Goal: Task Accomplishment & Management: Manage account settings

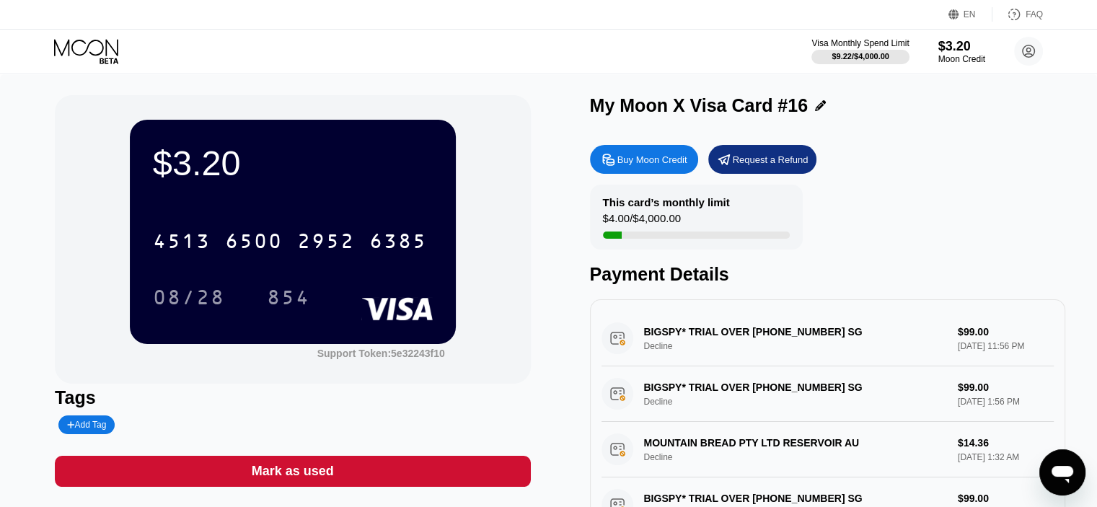
click at [100, 48] on icon at bounding box center [87, 51] width 67 height 25
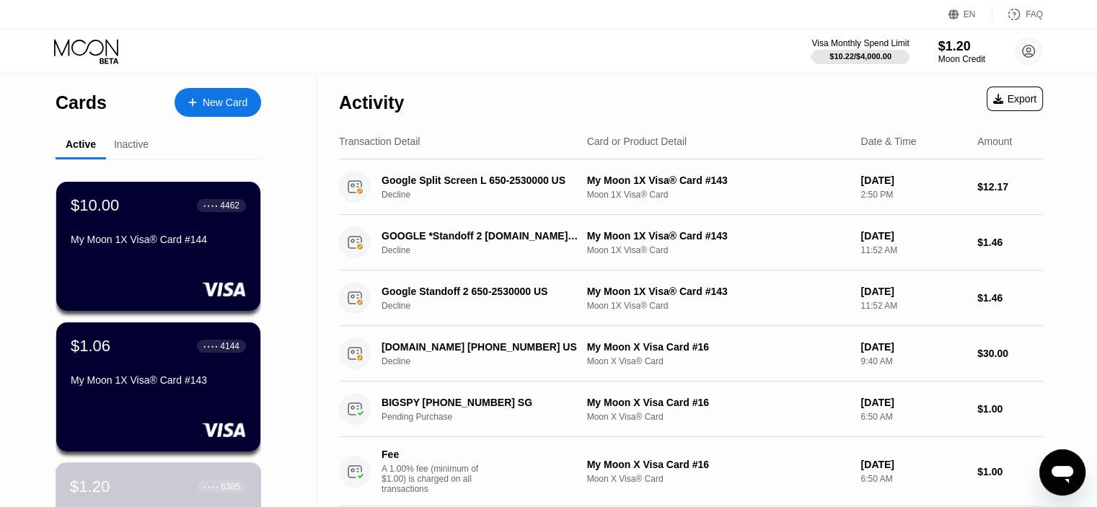
click at [132, 486] on div "$1.20 ● ● ● ● 6385" at bounding box center [158, 486] width 177 height 19
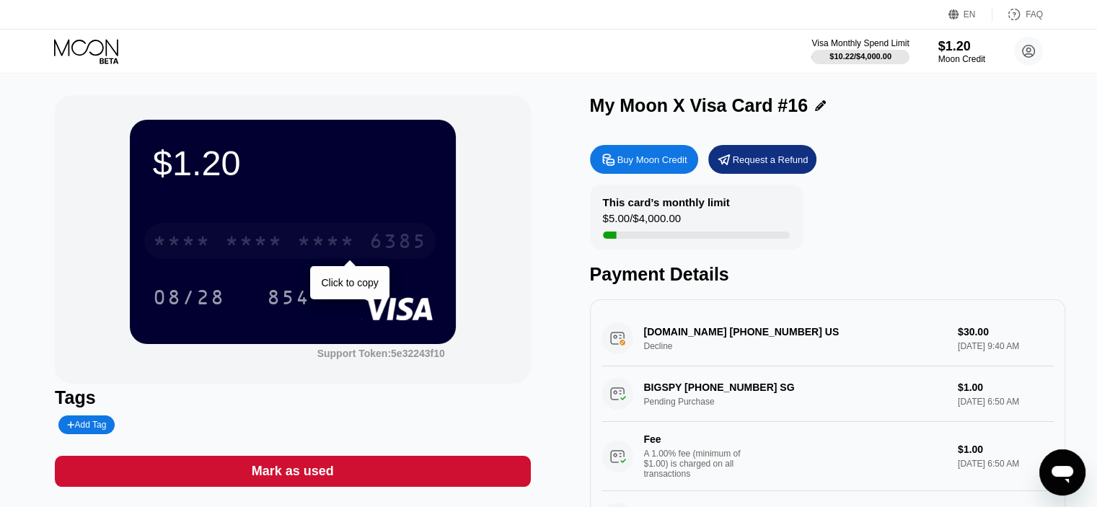
click at [296, 246] on div "* * * * * * * * * * * * 6385" at bounding box center [289, 241] width 291 height 36
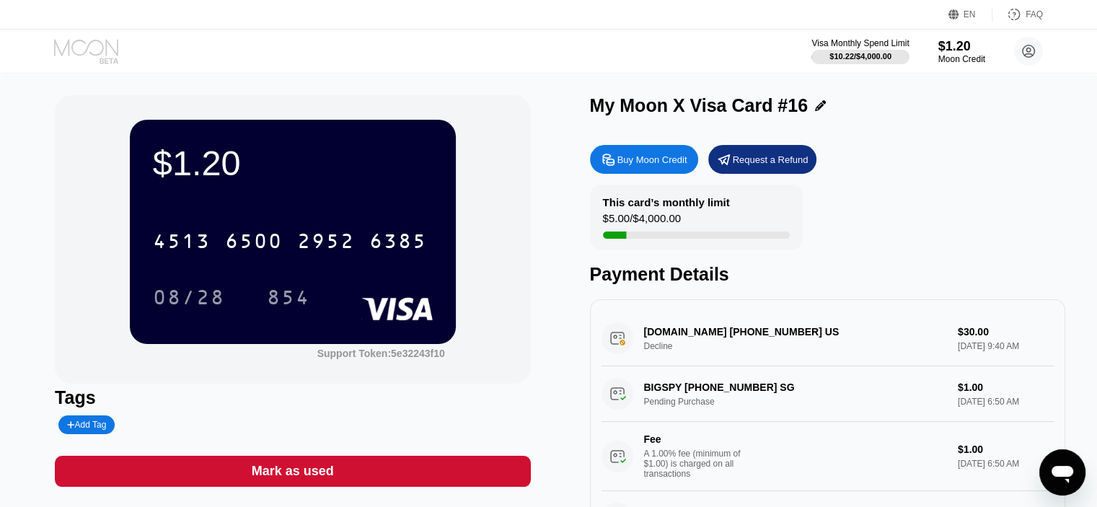
click at [96, 51] on icon at bounding box center [87, 51] width 67 height 25
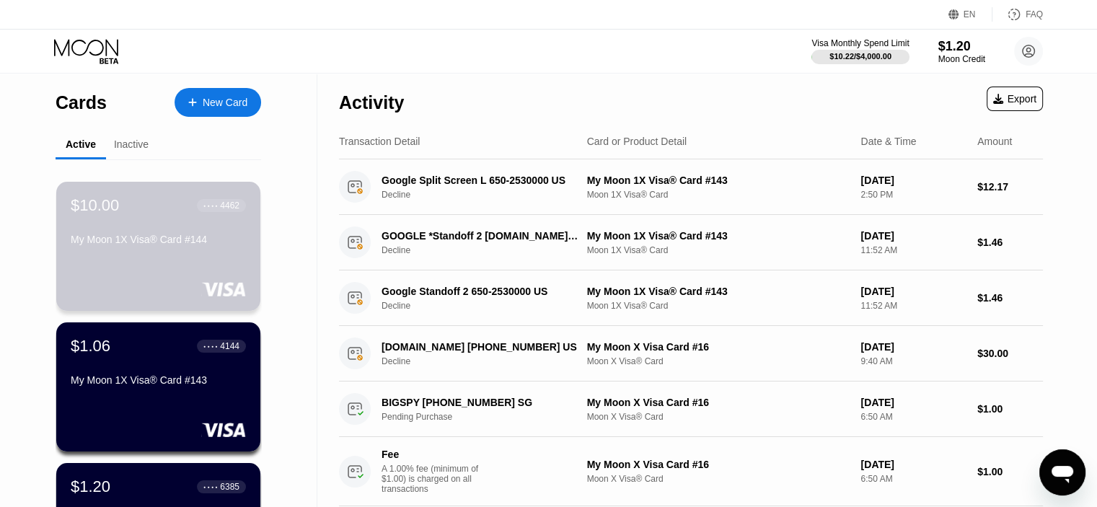
click at [178, 270] on div "$10.00 ● ● ● ● 4462 My Moon 1X Visa® Card #144" at bounding box center [158, 246] width 204 height 129
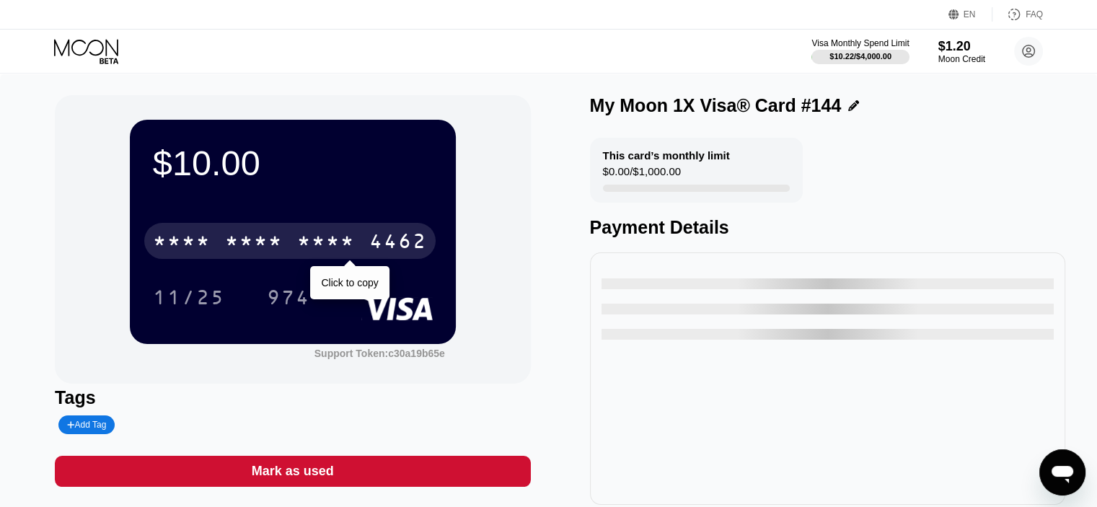
click at [251, 248] on div "* * * *" at bounding box center [254, 243] width 58 height 23
